Goal: Task Accomplishment & Management: Complete application form

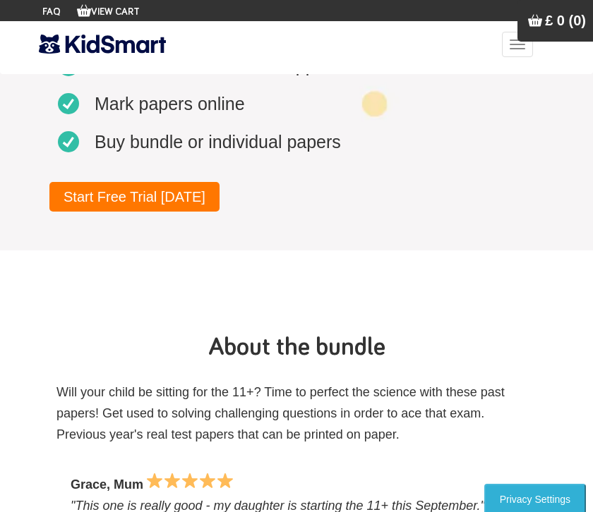
scroll to position [507, 0]
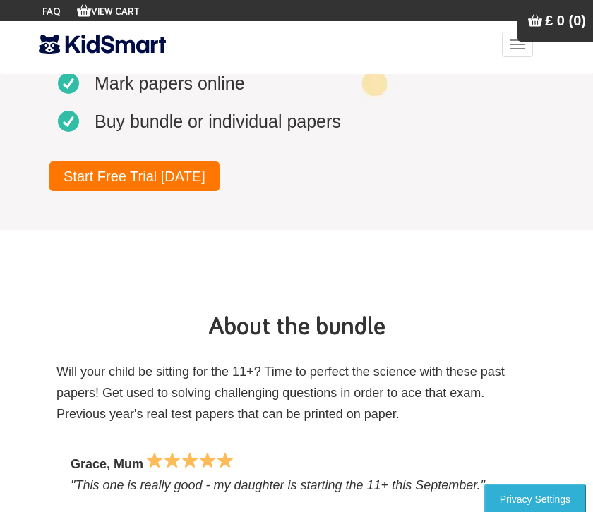
click at [156, 179] on link "Start Free Trial Today" at bounding box center [134, 177] width 170 height 30
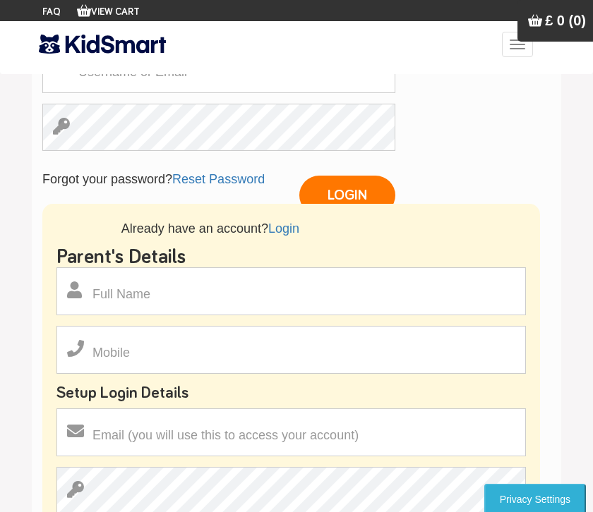
scroll to position [229, 0]
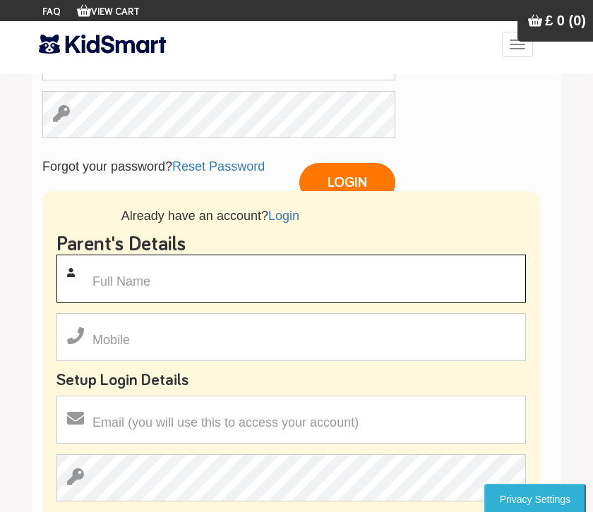
click at [334, 270] on input "text" at bounding box center [290, 279] width 469 height 48
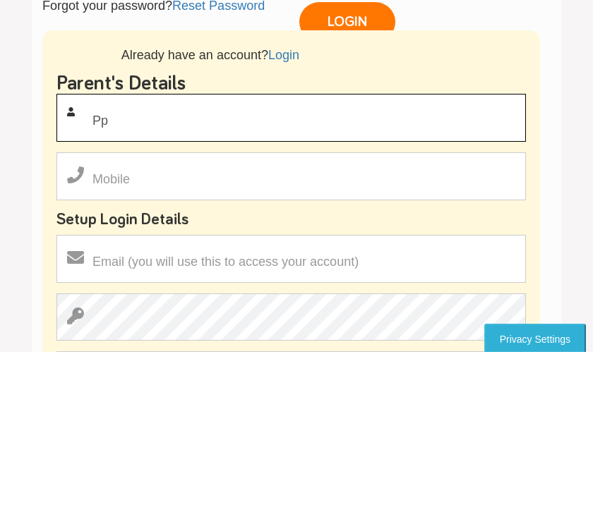
type input "Pp"
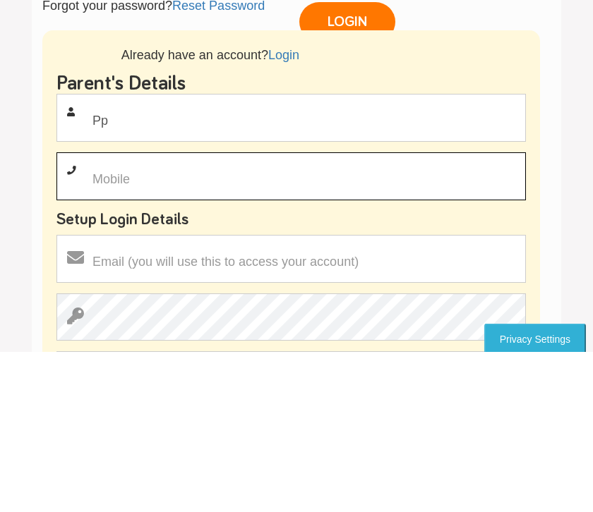
click at [116, 313] on input "text" at bounding box center [290, 337] width 469 height 48
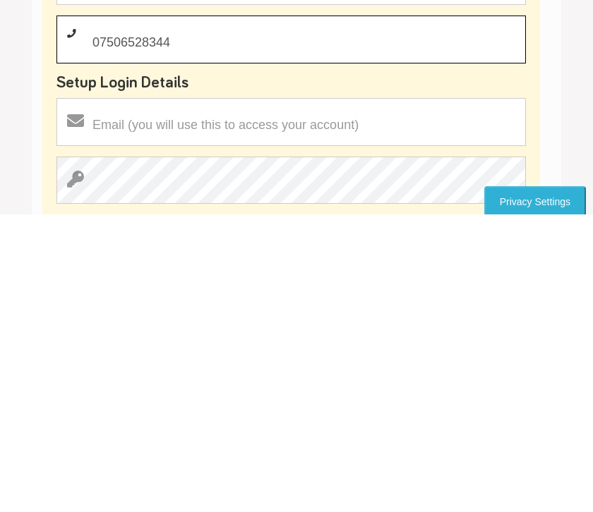
scroll to position [231, 0]
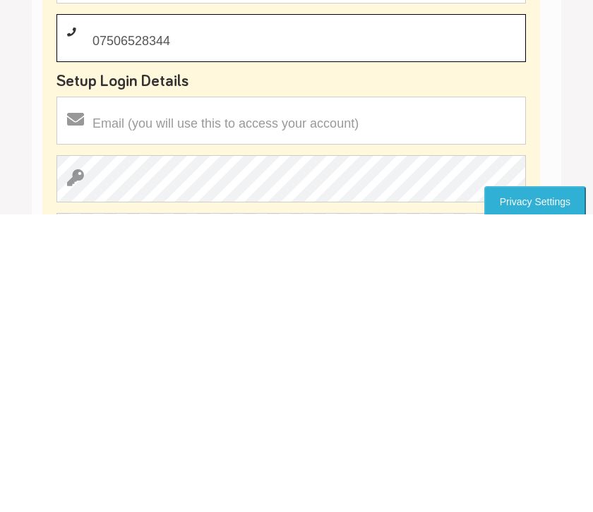
type input "07506528344"
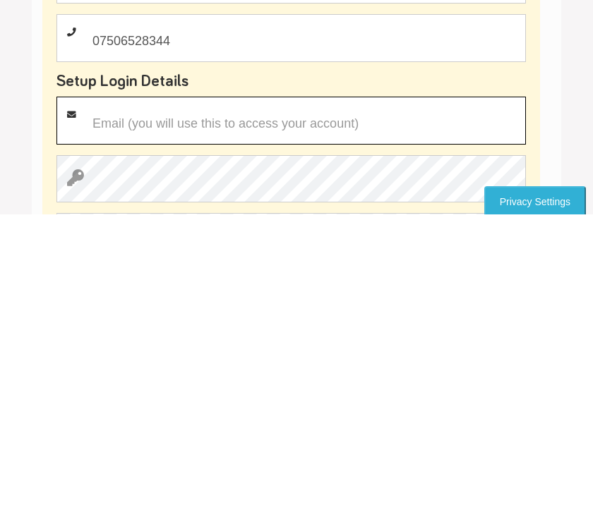
click at [102, 394] on input "email" at bounding box center [290, 418] width 469 height 48
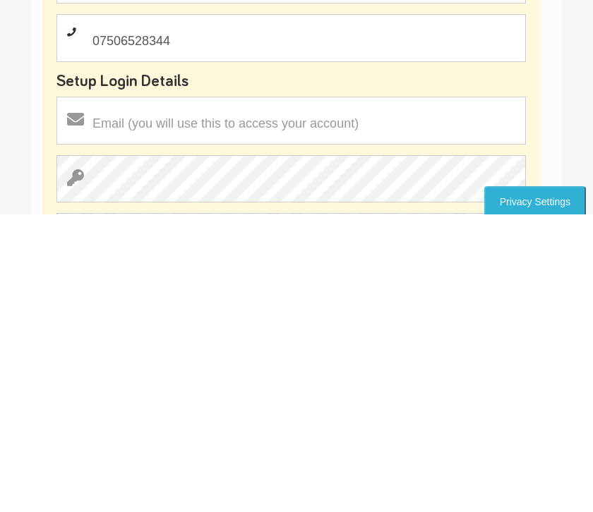
scroll to position [528, 0]
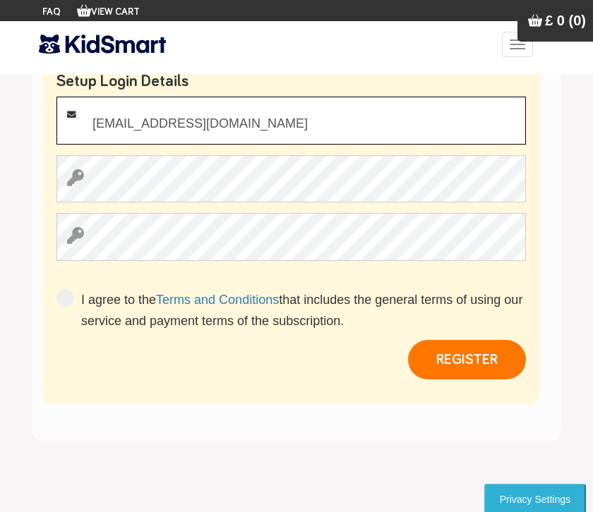
click at [327, 130] on input "bhatiajasroop1@gmail.com" at bounding box center [290, 121] width 469 height 48
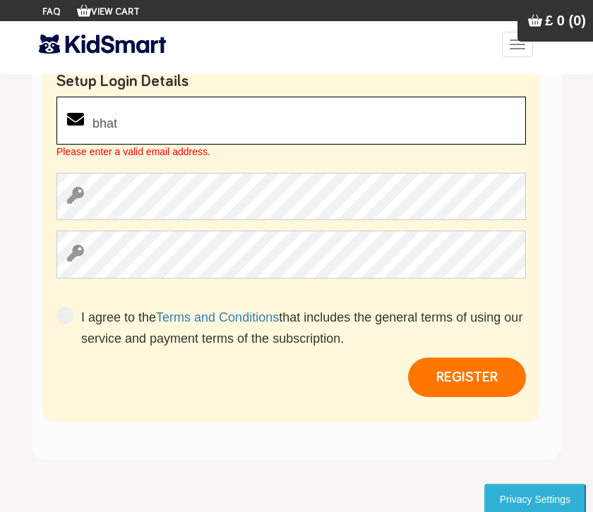
type input "bha"
type input "bhatiaharveen1@gmail.com"
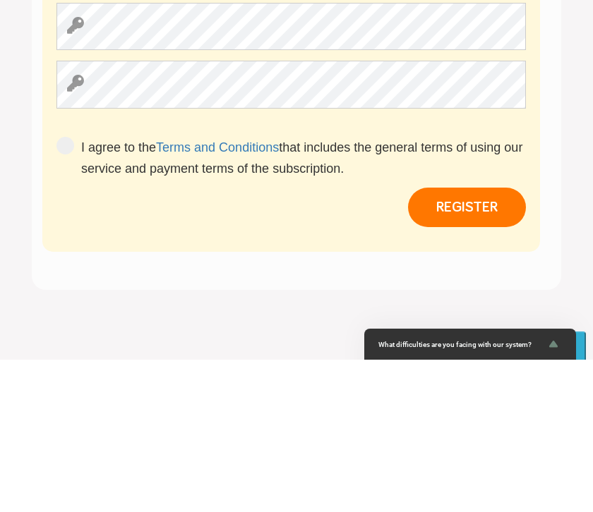
click at [64, 289] on span at bounding box center [65, 298] width 18 height 18
click at [81, 341] on input "I agree to the Terms and Conditions that includes the general terms of using ou…" at bounding box center [81, 341] width 0 height 0
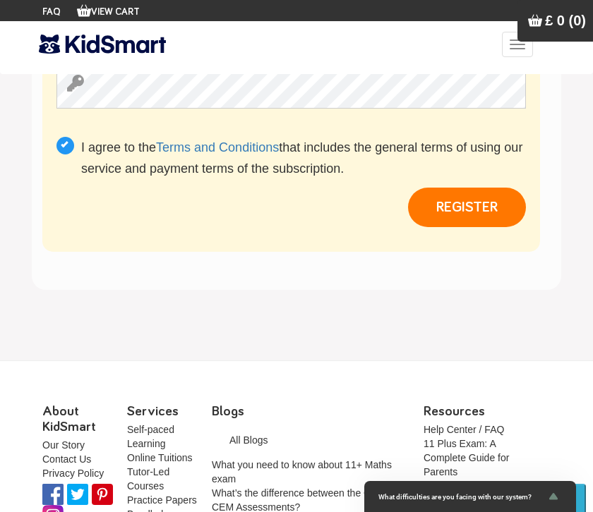
click at [459, 202] on button "REGISTER" at bounding box center [467, 208] width 118 height 40
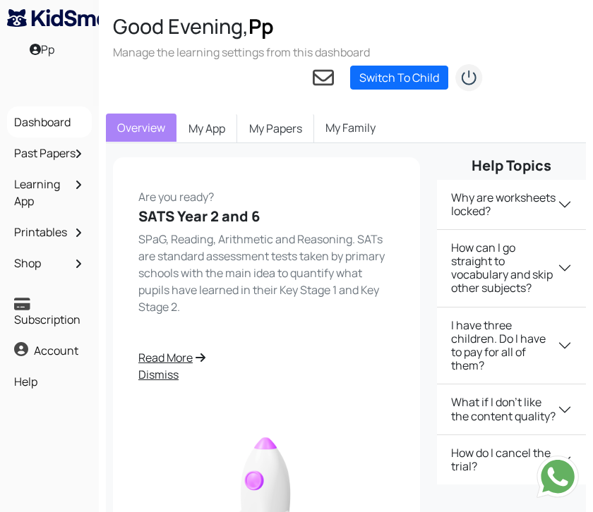
click at [35, 158] on link "Past Papers" at bounding box center [50, 153] width 78 height 24
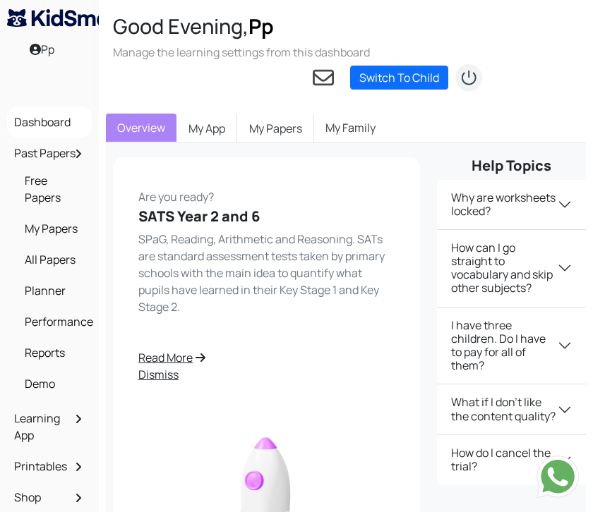
click at [36, 241] on link "My Papers" at bounding box center [52, 229] width 63 height 24
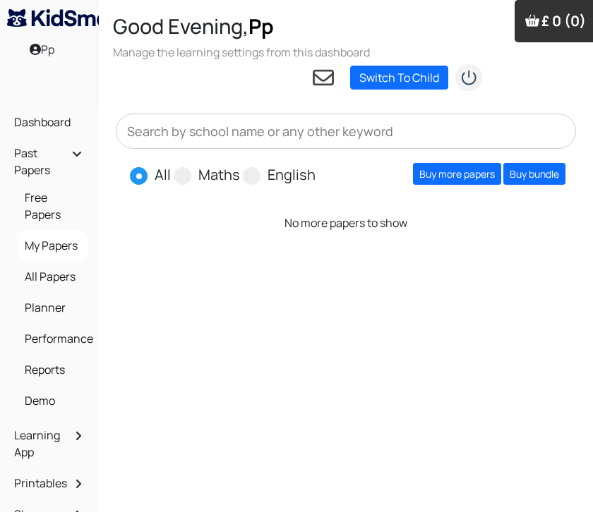
click at [412, 82] on link "Switch To Child" at bounding box center [399, 78] width 98 height 24
click at [456, 104] on link "Add a child" at bounding box center [451, 98] width 56 height 16
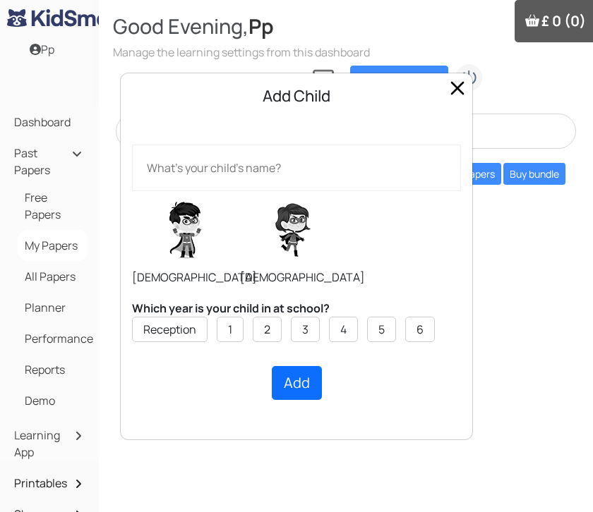
click at [190, 261] on label at bounding box center [185, 230] width 106 height 71
click at [132, 191] on input "radio" at bounding box center [131, 190] width 1 height 1
radio input "true"
click at [423, 334] on label "6" at bounding box center [419, 329] width 7 height 17
click at [0, 0] on input "6" at bounding box center [0, 0] width 0 height 0
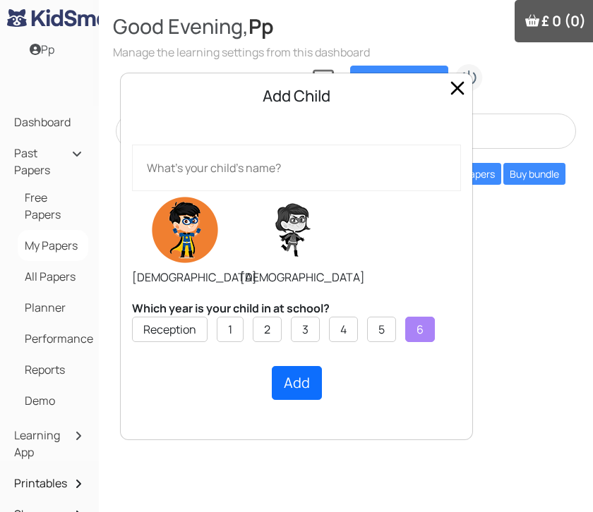
click at [312, 394] on button "Add" at bounding box center [297, 383] width 50 height 34
type input "Ha"
click at [391, 123] on div "Ha Male Female Which year is your child in at school? Reception 1 2 3 4 5 6 Add…" at bounding box center [296, 279] width 351 height 320
click at [297, 382] on button "Add" at bounding box center [297, 383] width 50 height 34
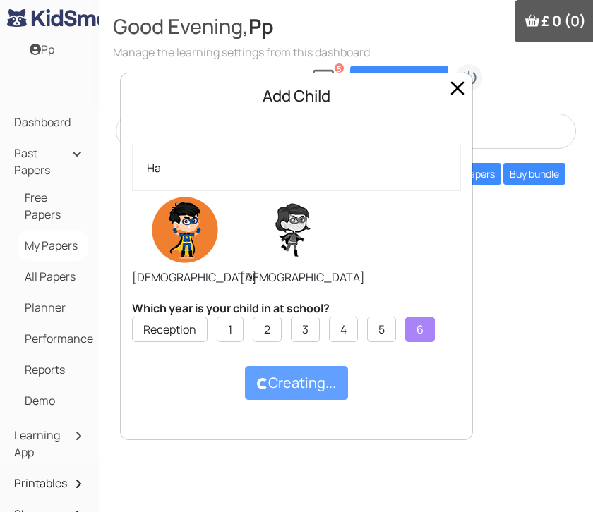
click at [450, 98] on span "Close" at bounding box center [457, 88] width 23 height 23
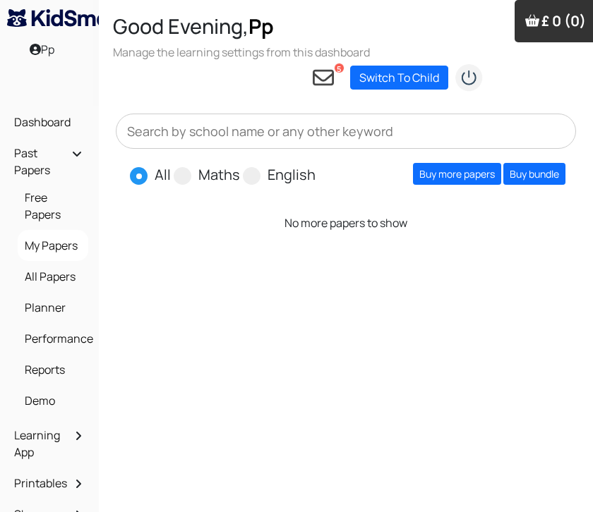
click at [70, 205] on link "Free Papers" at bounding box center [52, 206] width 63 height 41
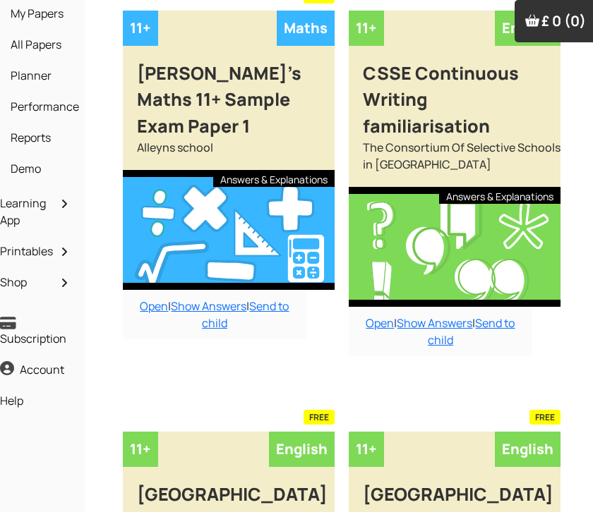
scroll to position [231, 14]
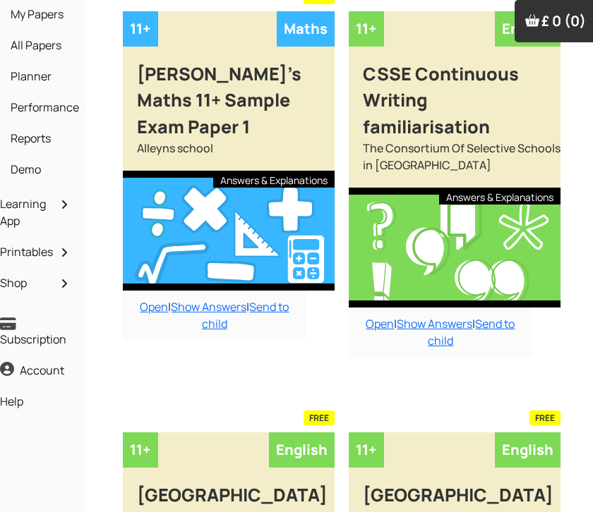
click at [154, 299] on link "Open" at bounding box center [154, 307] width 28 height 16
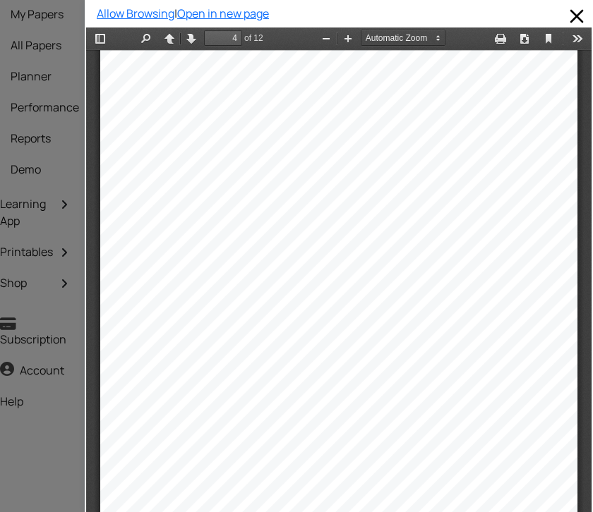
scroll to position [2141, 0]
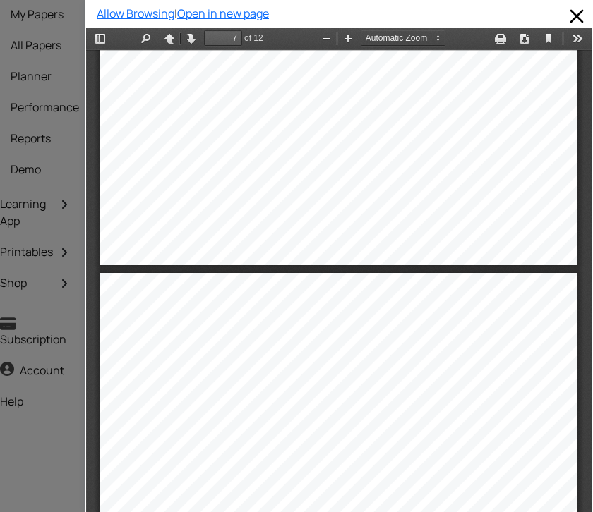
type input "6"
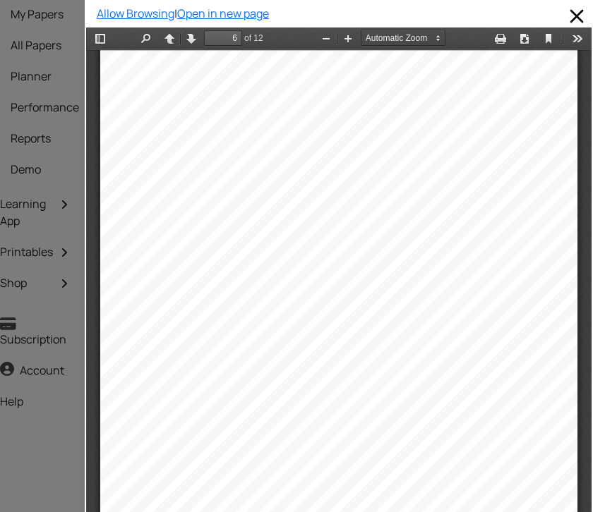
click at [576, 19] on span at bounding box center [576, 16] width 23 height 23
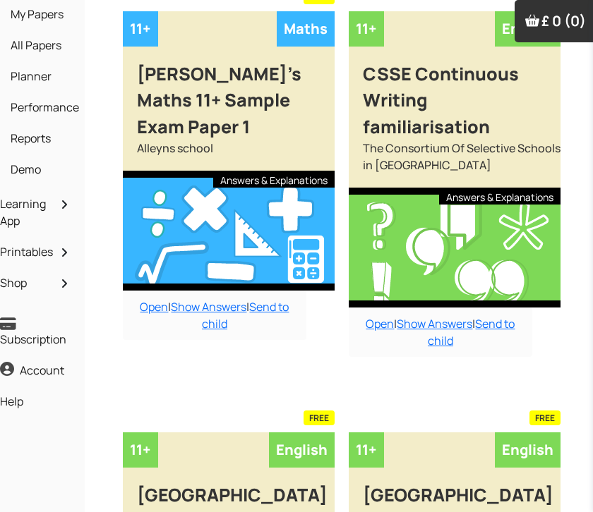
click at [223, 299] on link "Show Answers" at bounding box center [208, 307] width 75 height 16
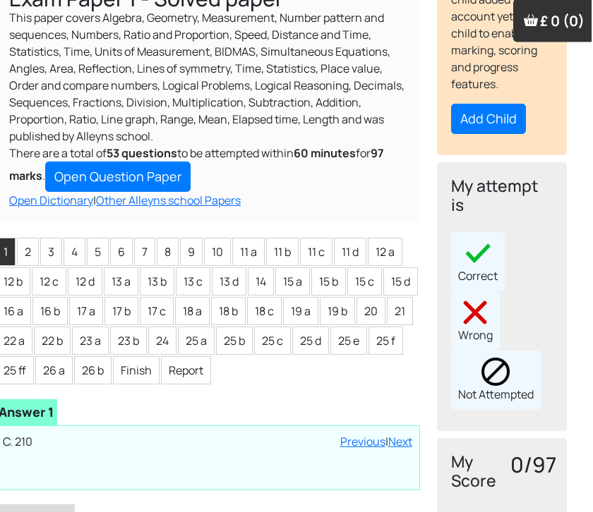
scroll to position [183, 14]
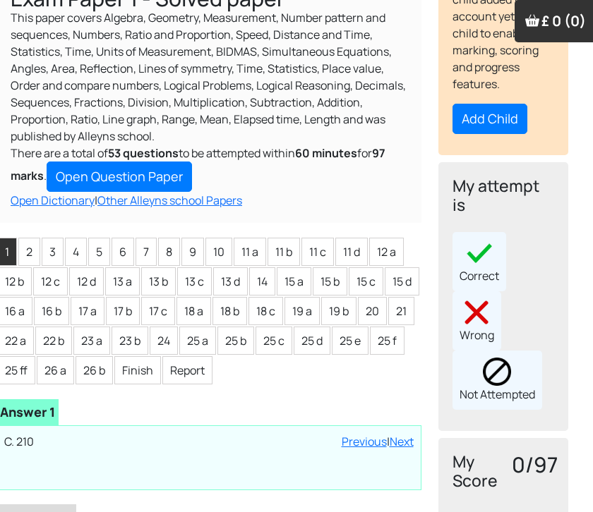
click at [25, 243] on li "2" at bounding box center [29, 252] width 22 height 28
click at [54, 250] on li "3" at bounding box center [53, 252] width 22 height 28
click at [401, 440] on link "Next" at bounding box center [401, 442] width 24 height 16
click at [99, 247] on li "5" at bounding box center [99, 252] width 22 height 28
click at [115, 241] on li "6" at bounding box center [122, 252] width 23 height 28
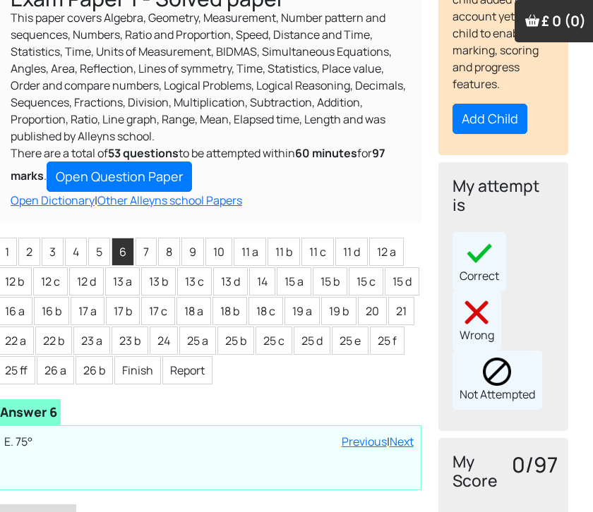
click at [400, 443] on link "Next" at bounding box center [401, 442] width 24 height 16
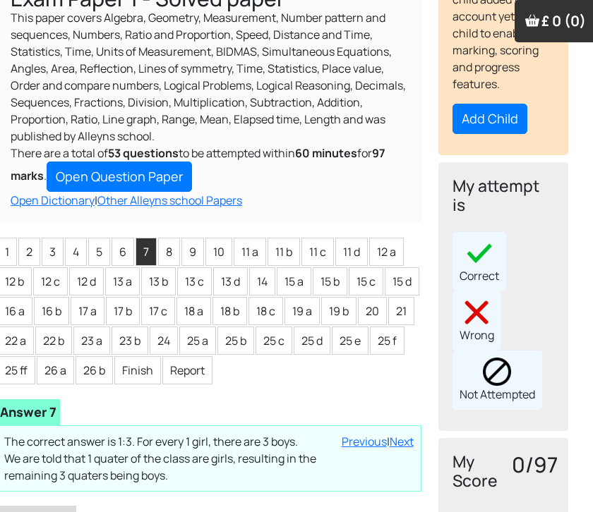
click at [396, 441] on link "Next" at bounding box center [401, 442] width 24 height 16
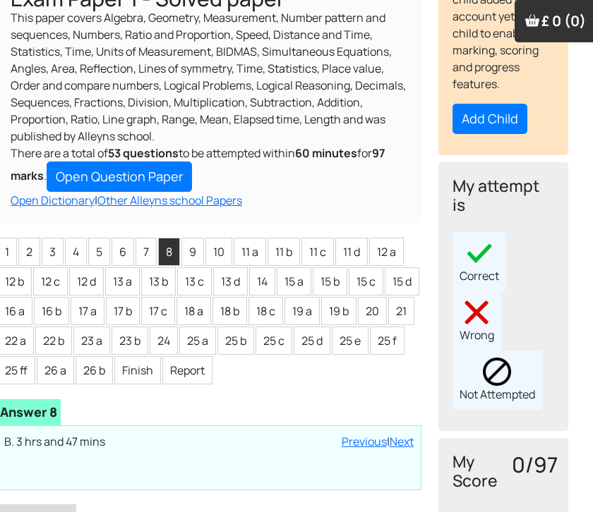
click at [391, 442] on link "Next" at bounding box center [401, 442] width 24 height 16
click at [401, 438] on link "Next" at bounding box center [401, 442] width 24 height 16
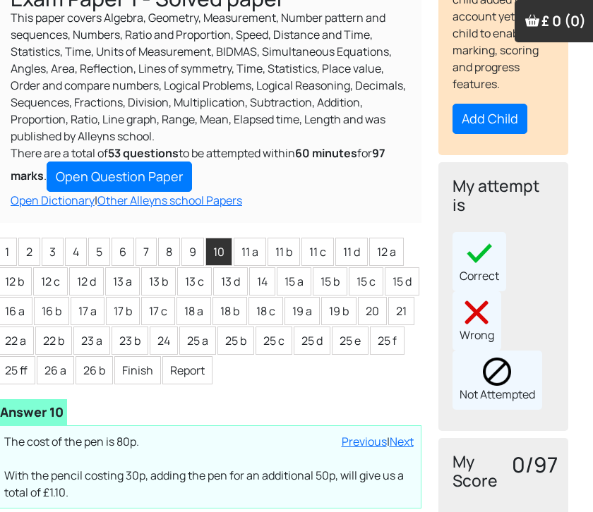
click at [399, 440] on link "Next" at bounding box center [401, 442] width 24 height 16
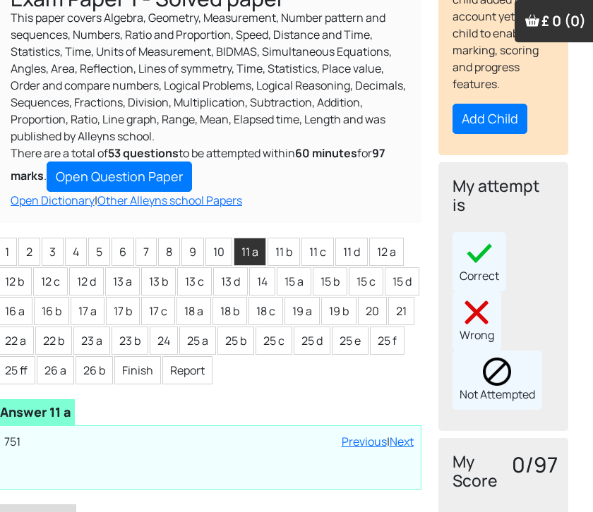
click at [401, 441] on link "Next" at bounding box center [401, 442] width 24 height 16
click at [404, 442] on link "Next" at bounding box center [401, 442] width 24 height 16
click at [401, 440] on link "Next" at bounding box center [401, 442] width 24 height 16
click at [406, 436] on link "Next" at bounding box center [401, 442] width 24 height 16
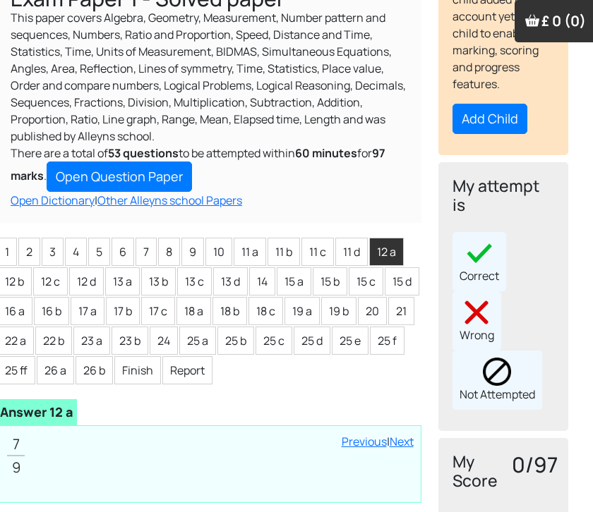
click at [361, 436] on link "Previous" at bounding box center [363, 442] width 45 height 16
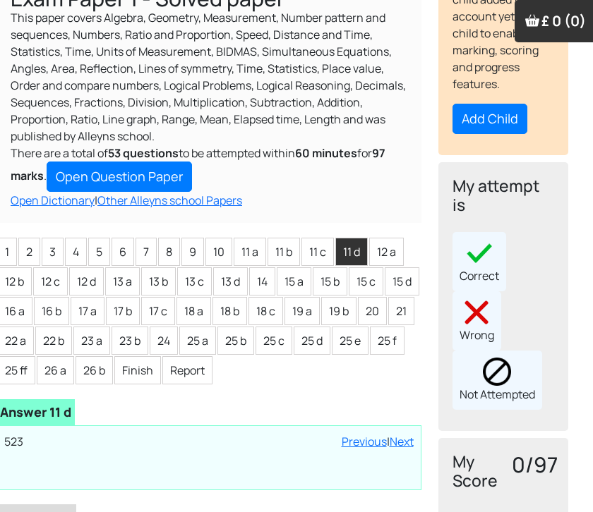
click at [475, 248] on img at bounding box center [479, 253] width 28 height 28
click at [4, 251] on li "1" at bounding box center [7, 252] width 20 height 28
click at [482, 242] on img at bounding box center [479, 253] width 28 height 28
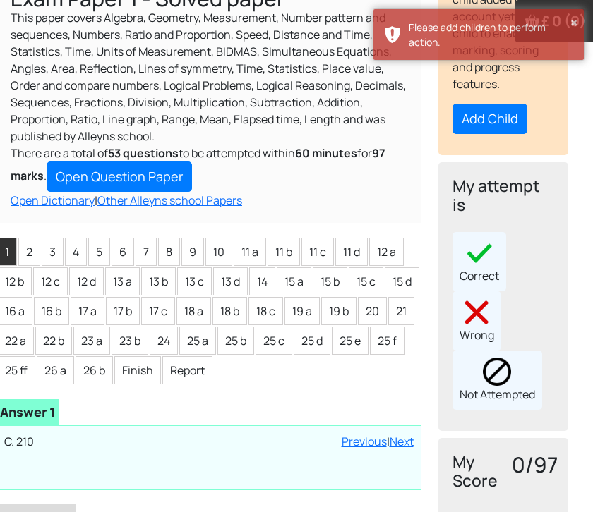
click at [490, 113] on button "Add Child" at bounding box center [489, 119] width 75 height 30
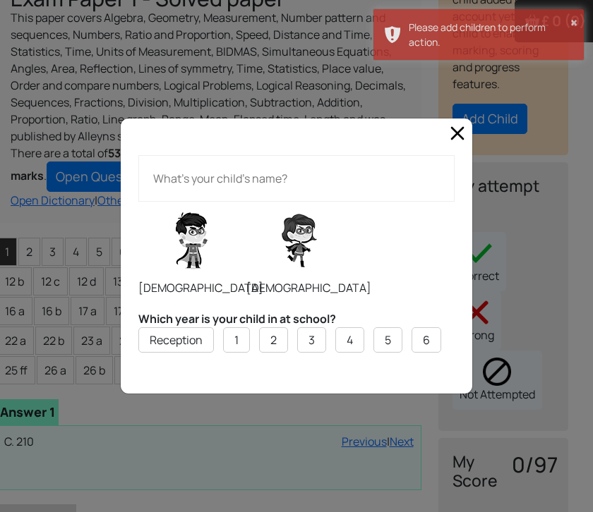
click at [177, 276] on label at bounding box center [191, 240] width 106 height 71
click at [138, 202] on input "radio" at bounding box center [138, 201] width 1 height 1
radio input "true"
click at [420, 351] on li "6" at bounding box center [426, 339] width 30 height 25
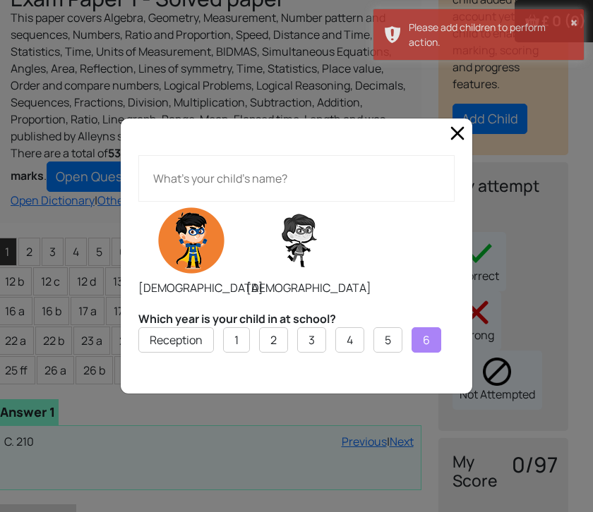
click at [223, 192] on input "text" at bounding box center [296, 178] width 316 height 47
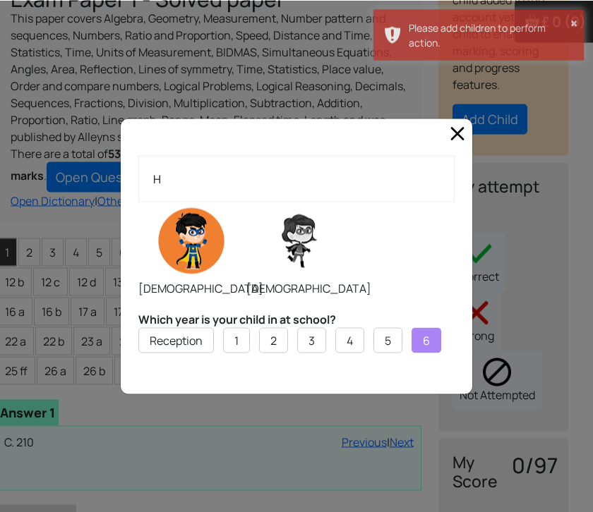
scroll to position [182, 14]
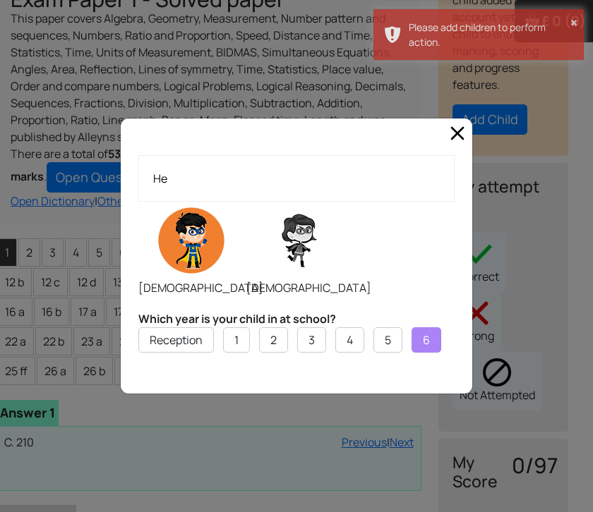
click at [358, 198] on input "He" at bounding box center [296, 178] width 316 height 47
type input "He"
click button "Add" at bounding box center [0, 0] width 0 height 0
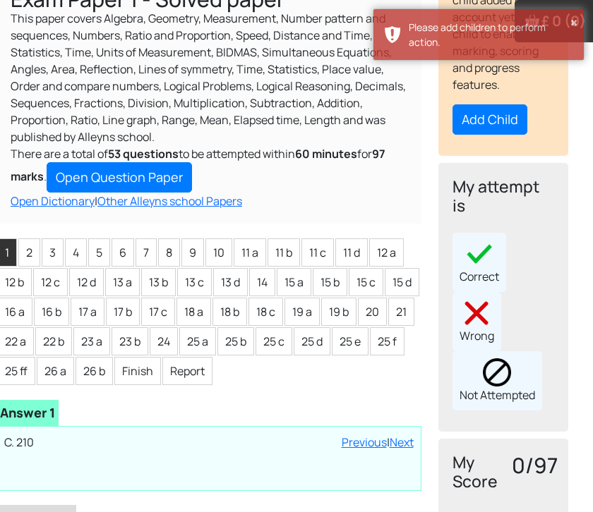
scroll to position [183, 14]
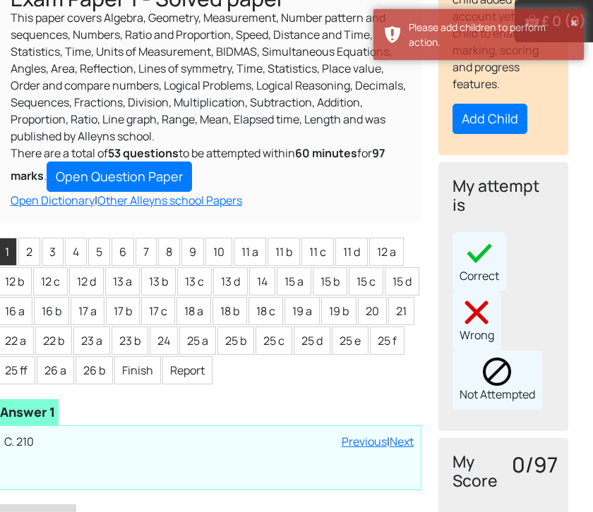
click at [433, 201] on div "Loading interface... You do not have a child added to the account yet. Add a ch…" at bounding box center [503, 488] width 147 height 1070
click at [432, 201] on div "Loading interface... You do not have a child added to the account yet. Add a ch…" at bounding box center [503, 488] width 147 height 1070
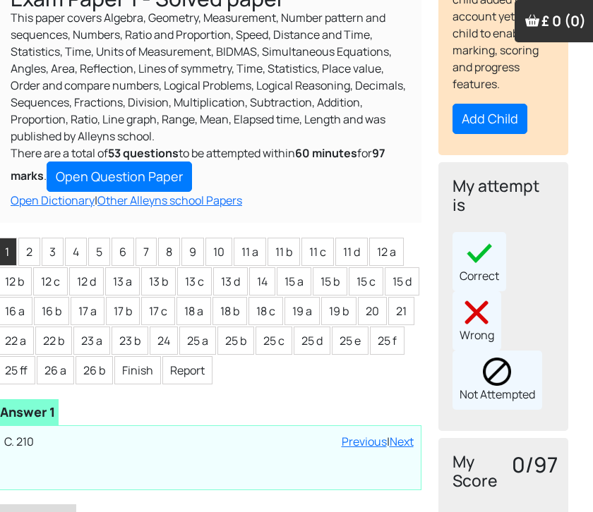
click at [500, 121] on button "Add Child" at bounding box center [489, 119] width 75 height 30
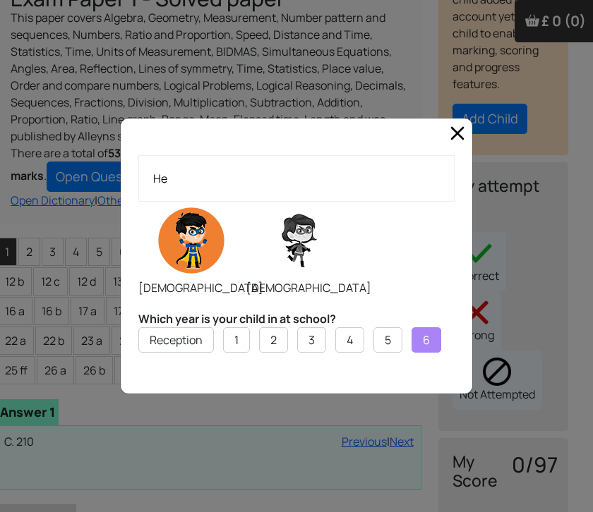
click at [178, 268] on label at bounding box center [191, 240] width 106 height 71
click at [138, 202] on input "radio" at bounding box center [138, 201] width 1 height 1
radio input "true"
click at [329, 188] on input "He" at bounding box center [296, 178] width 316 height 47
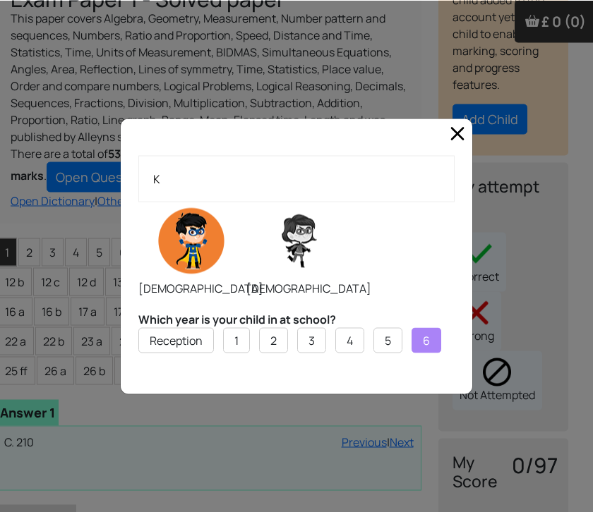
scroll to position [182, 14]
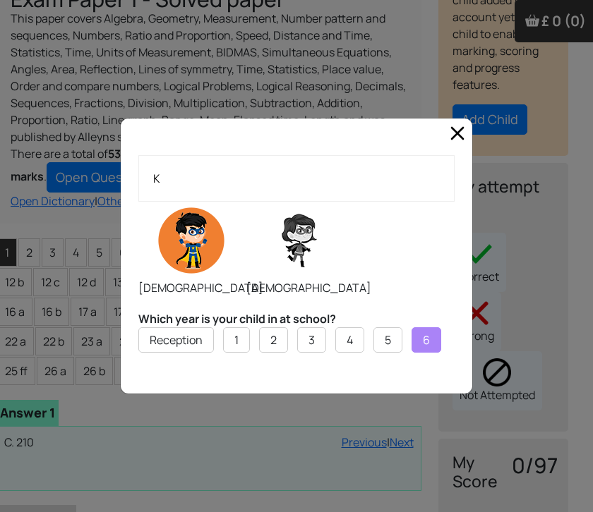
click at [407, 202] on input "K" at bounding box center [296, 178] width 316 height 47
click button "Add" at bounding box center [0, 0] width 0 height 0
click at [360, 202] on input "K" at bounding box center [296, 178] width 316 height 47
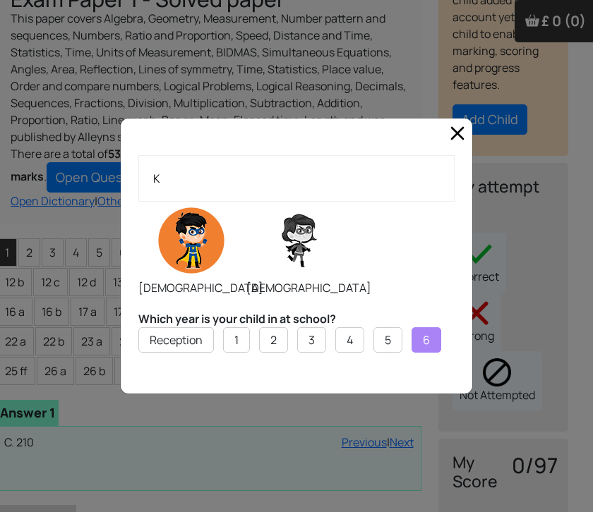
click at [382, 202] on input "K" at bounding box center [296, 178] width 316 height 47
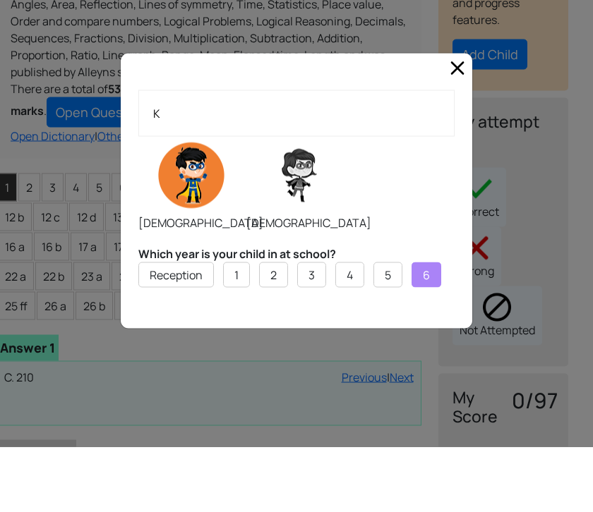
scroll to position [182, 0]
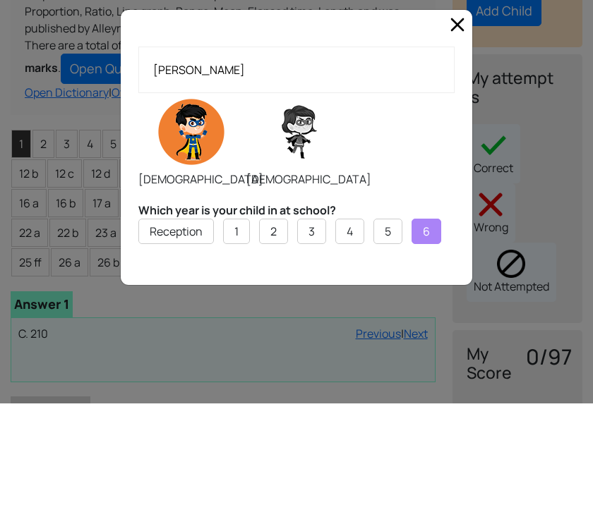
type input "[PERSON_NAME]"
click at [363, 202] on div "[DEMOGRAPHIC_DATA] [DEMOGRAPHIC_DATA]" at bounding box center [296, 249] width 316 height 95
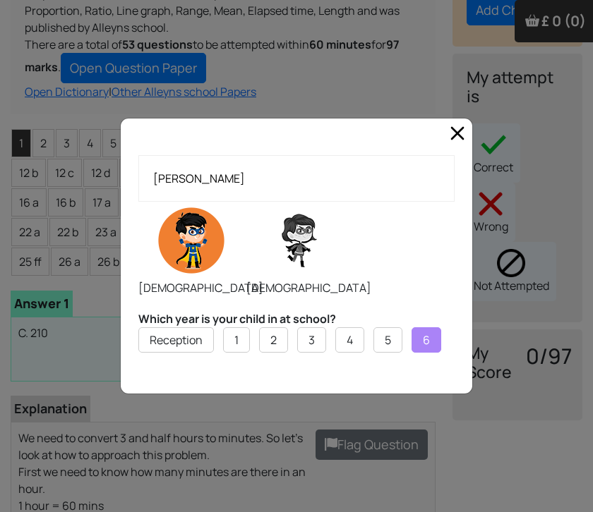
click at [224, 258] on label at bounding box center [191, 240] width 106 height 71
click at [138, 202] on input "radio" at bounding box center [138, 201] width 1 height 1
click at [190, 266] on label at bounding box center [191, 240] width 106 height 71
click at [138, 202] on input "radio" at bounding box center [138, 201] width 1 height 1
click at [430, 349] on label "6" at bounding box center [426, 340] width 7 height 17
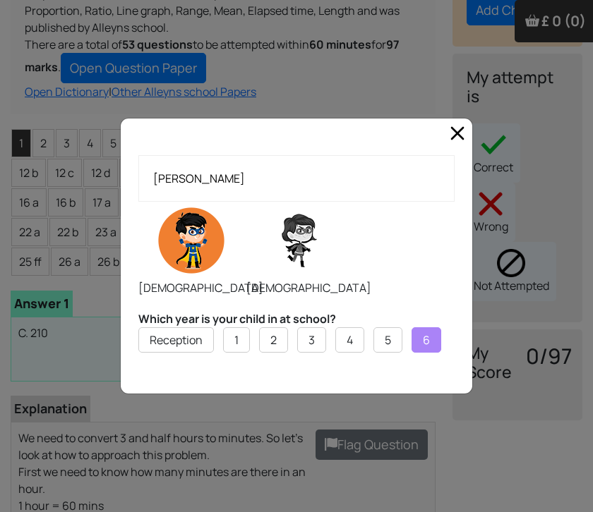
click at [0, 0] on input "6" at bounding box center [0, 0] width 0 height 0
click at [421, 353] on li "6" at bounding box center [426, 339] width 30 height 25
click at [416, 365] on ul "Reception 1 2 3 4 5 6" at bounding box center [296, 346] width 316 height 38
click at [419, 353] on li "6" at bounding box center [426, 339] width 30 height 25
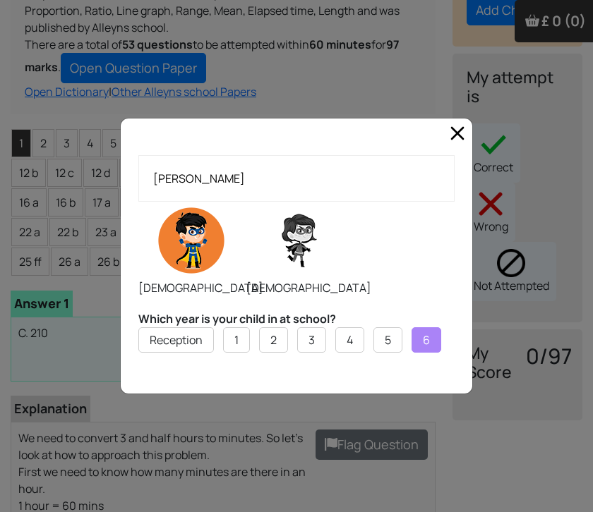
click at [385, 394] on div "[PERSON_NAME] [DEMOGRAPHIC_DATA] [DEMOGRAPHIC_DATA] Which year is your child in…" at bounding box center [296, 267] width 351 height 253
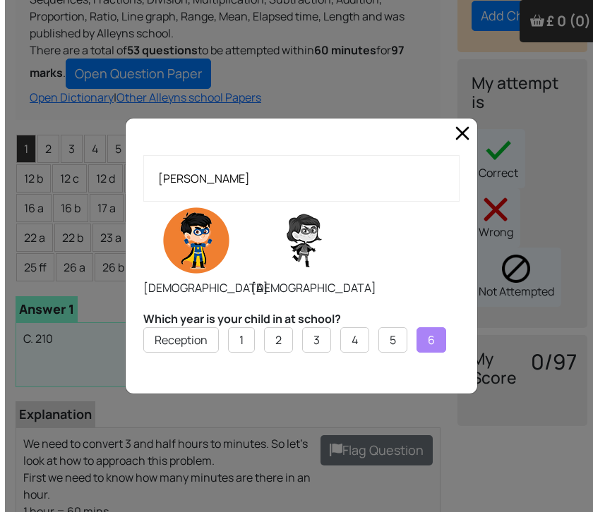
scroll to position [285, 0]
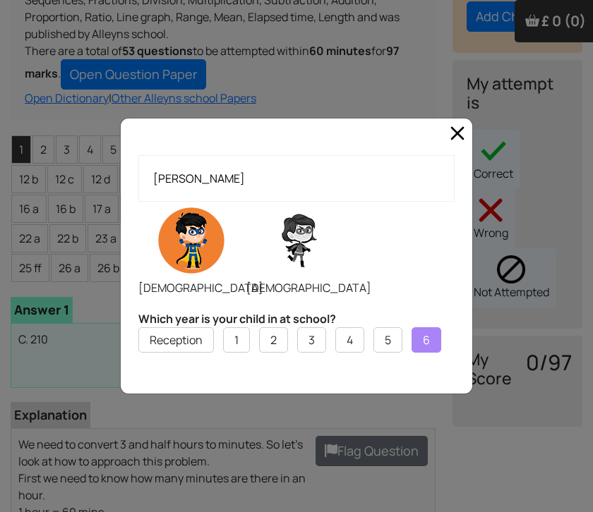
click at [456, 138] on span "Close" at bounding box center [457, 133] width 23 height 23
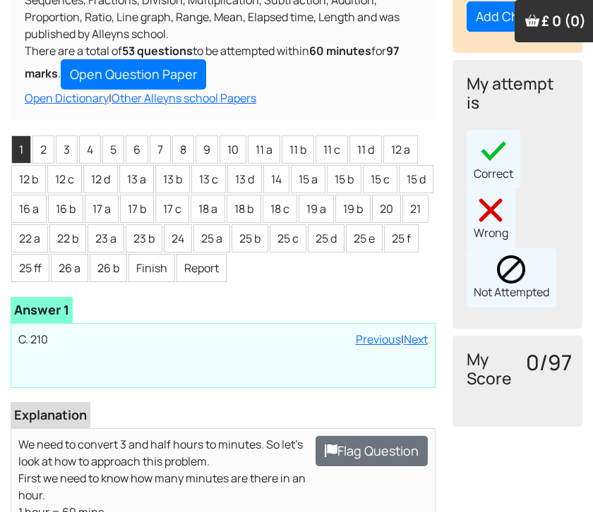
click at [450, 146] on div "Loading interface... You do not have a child added to the account yet. Add a ch…" at bounding box center [517, 385] width 147 height 1070
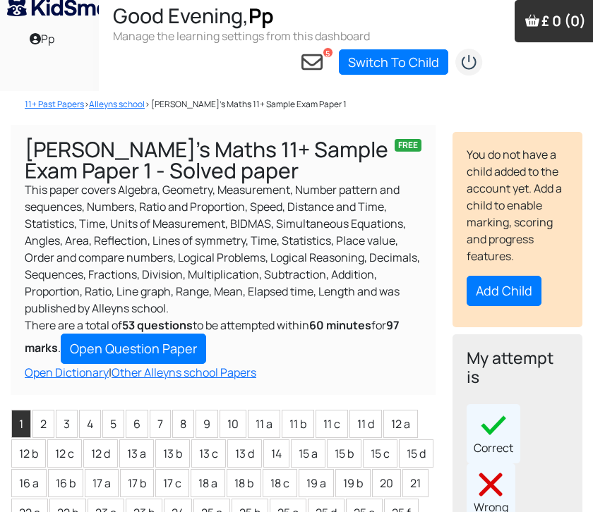
scroll to position [0, 0]
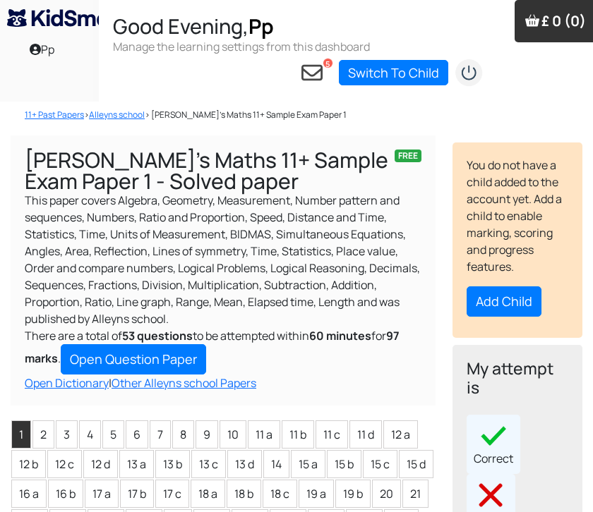
click at [173, 359] on link "Open Question Paper" at bounding box center [133, 359] width 145 height 30
